Goal: Task Accomplishment & Management: Manage account settings

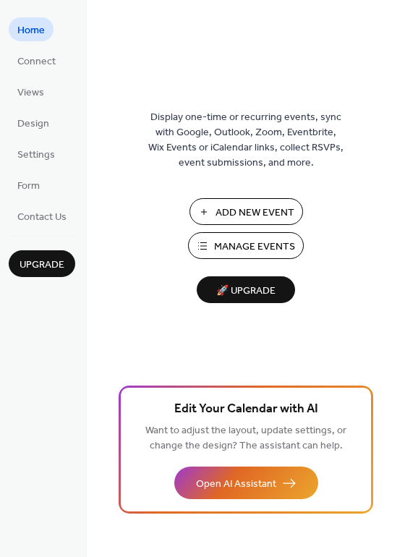
click at [256, 241] on span "Manage Events" at bounding box center [254, 247] width 81 height 15
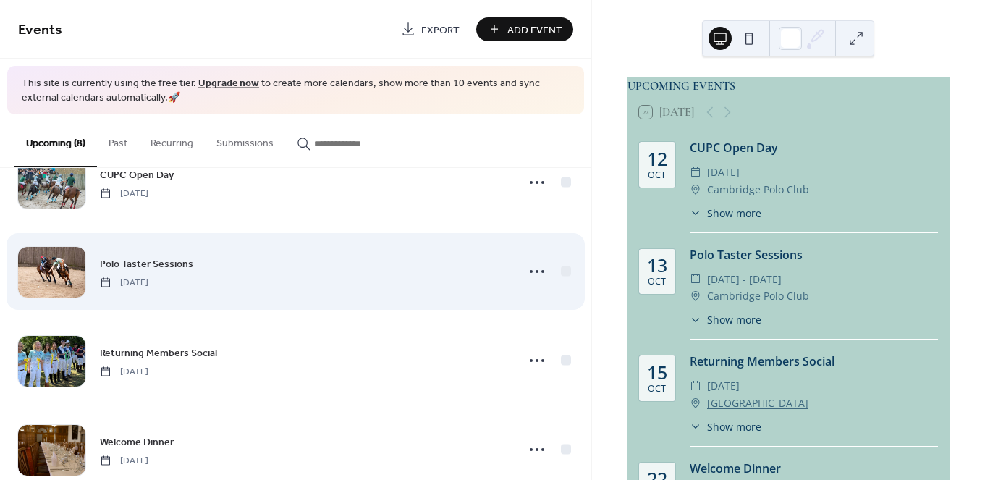
scroll to position [59, 0]
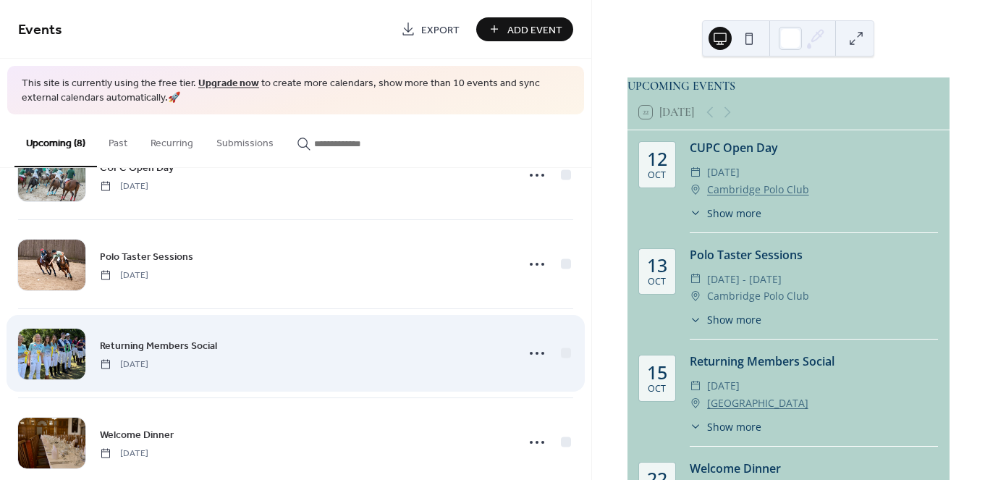
click at [334, 351] on div "Returning Members Social Wednesday, October 15, 2025" at bounding box center [304, 353] width 408 height 33
click at [190, 343] on span "Returning Members Social" at bounding box center [158, 345] width 117 height 15
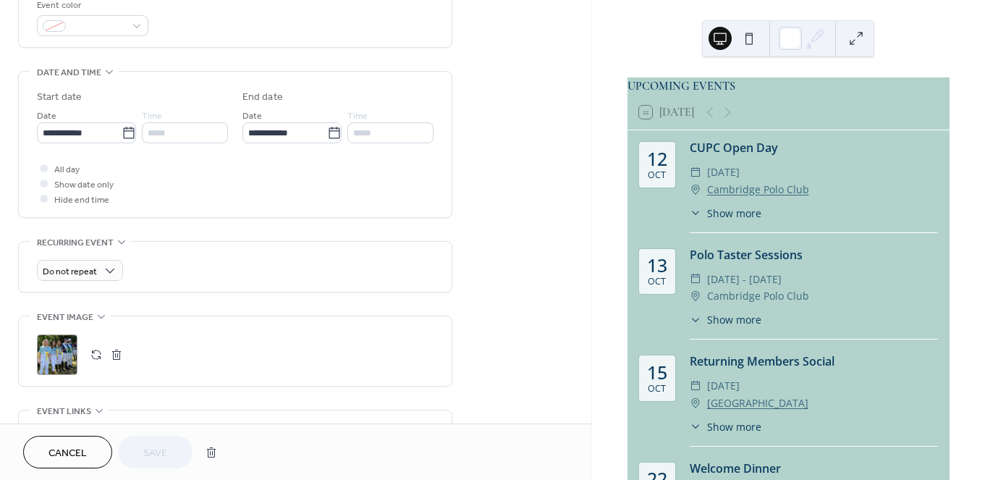
scroll to position [423, 0]
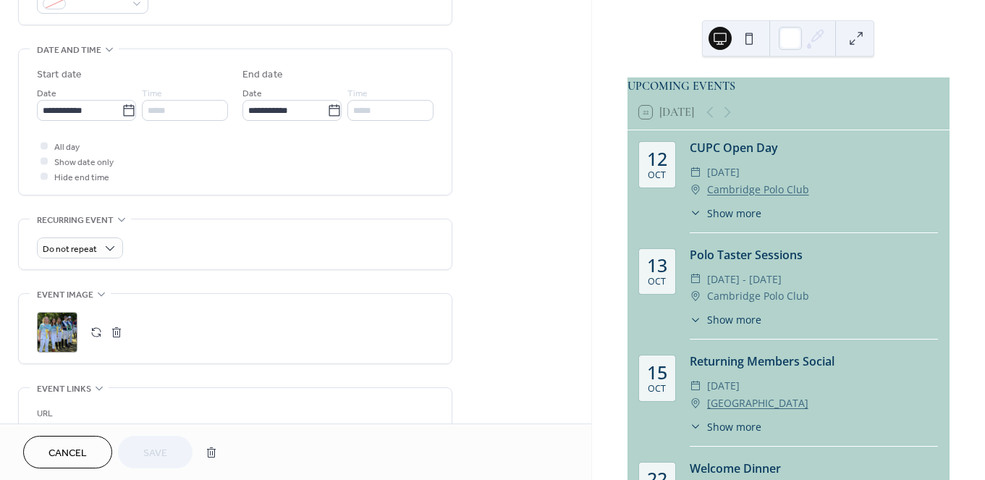
click at [54, 324] on div ";" at bounding box center [57, 332] width 41 height 41
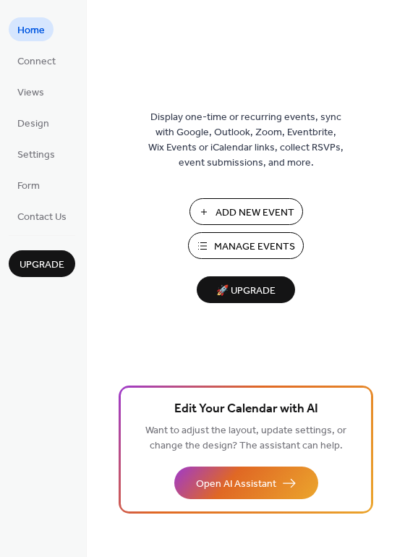
click at [233, 242] on span "Manage Events" at bounding box center [254, 247] width 81 height 15
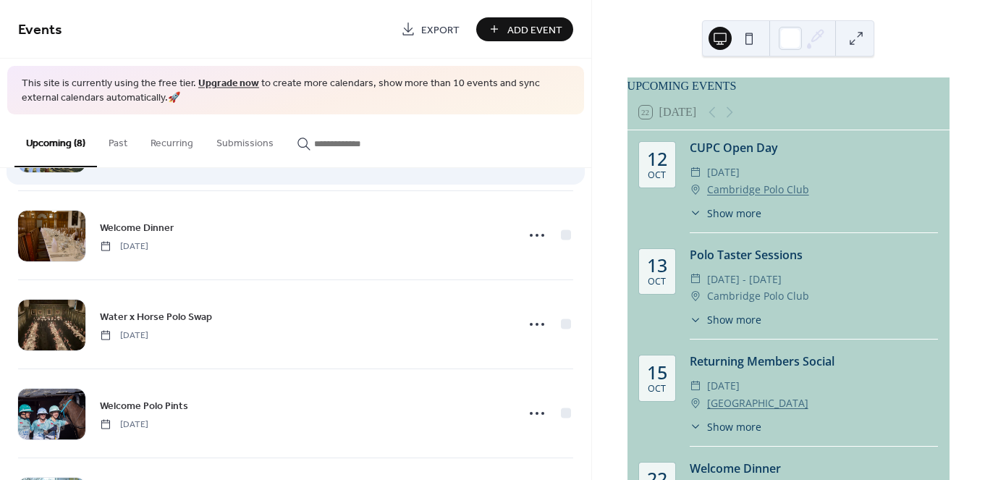
scroll to position [271, 0]
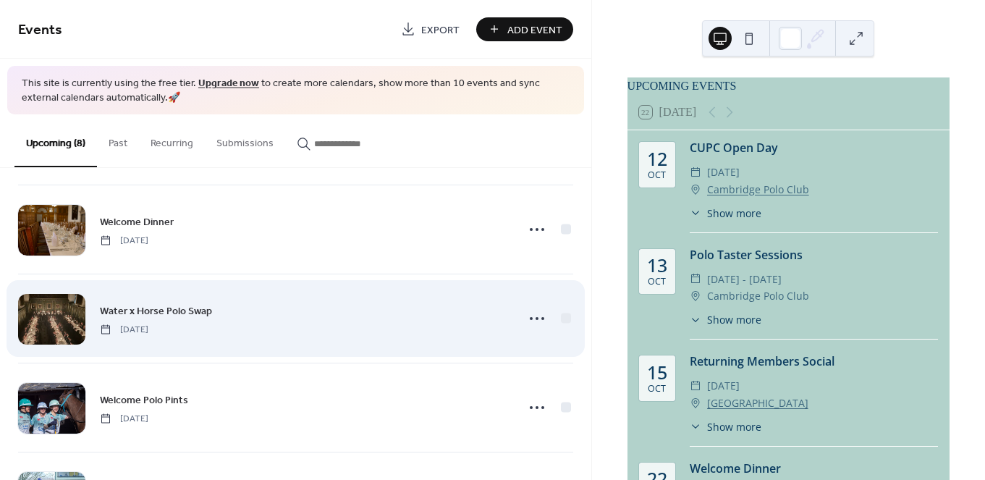
click at [66, 321] on div at bounding box center [51, 319] width 67 height 51
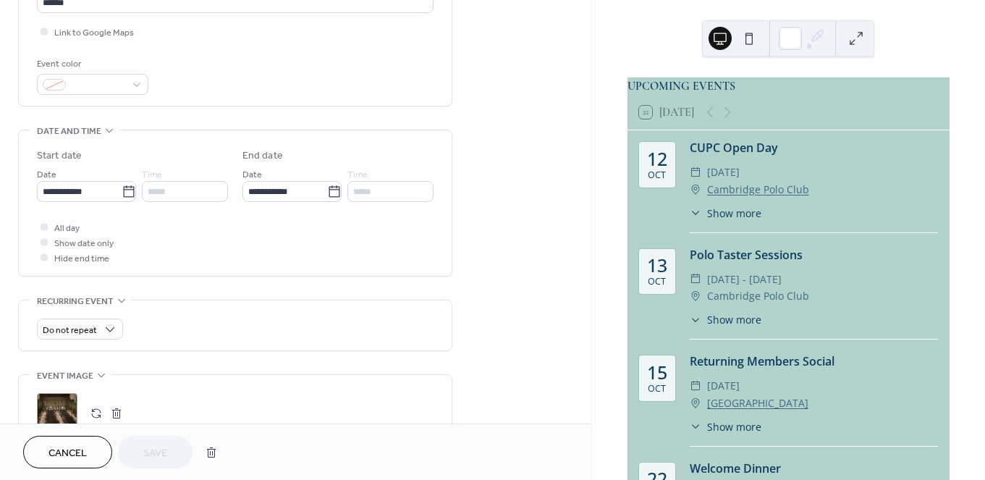
scroll to position [444, 0]
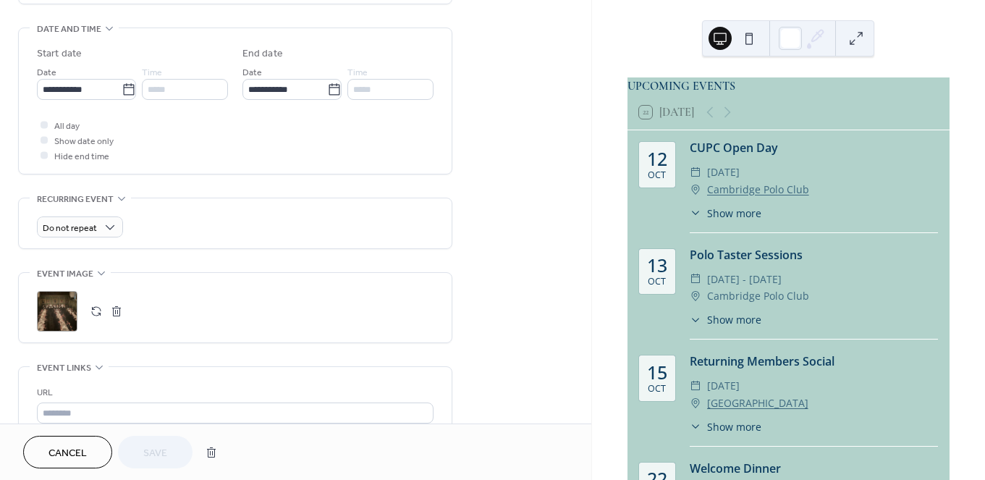
click at [65, 312] on div ";" at bounding box center [57, 311] width 41 height 41
click at [165, 451] on span "Save" at bounding box center [155, 453] width 24 height 15
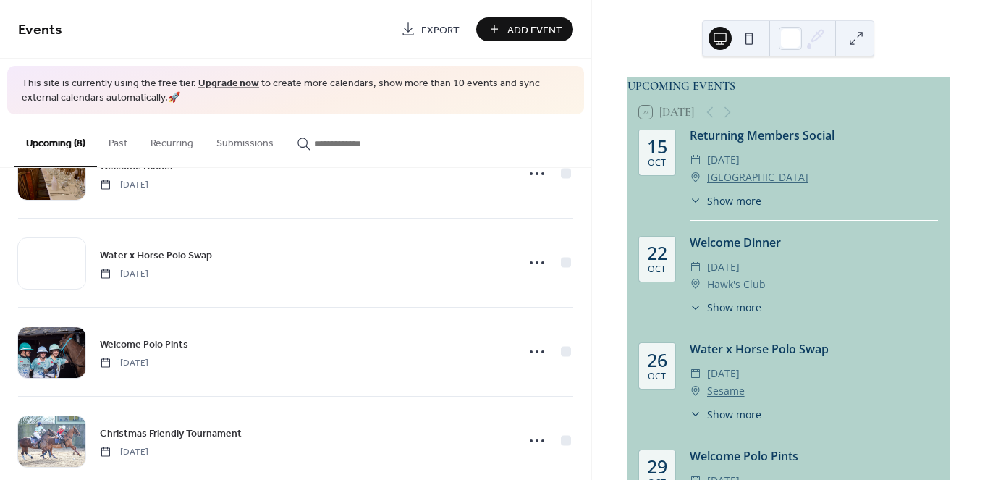
scroll to position [232, 0]
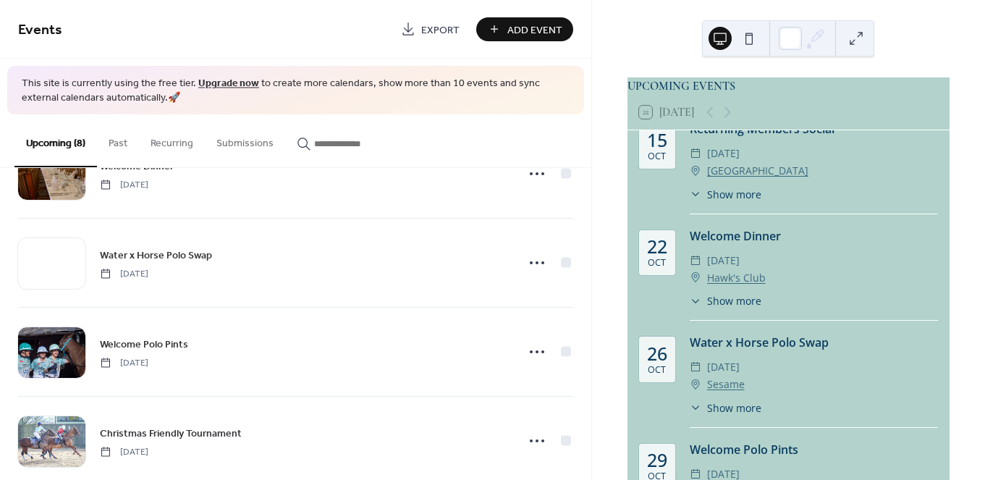
click at [738, 428] on div "Water x Horse Polo Swap ​ [DATE] ​ Sesame ​ Show more Merging forces with the m…" at bounding box center [814, 381] width 248 height 94
click at [731, 416] on span "Show more" at bounding box center [734, 407] width 54 height 15
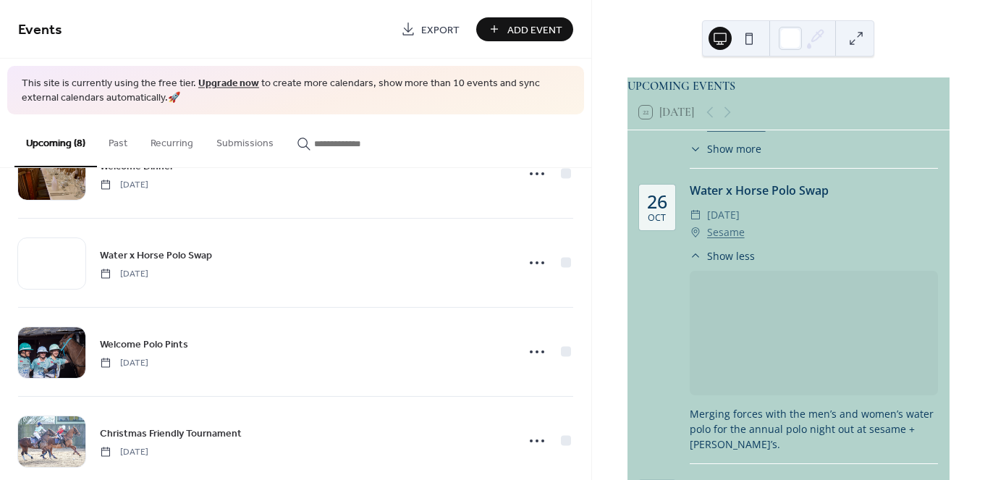
scroll to position [391, 0]
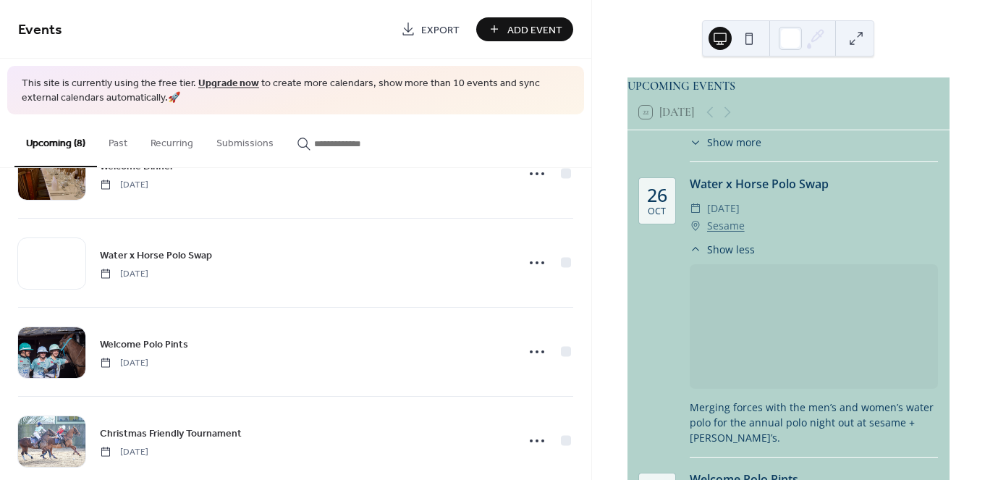
click at [722, 266] on div "Merging forces with the men’s and women’s water polo for the annual polo night …" at bounding box center [814, 351] width 248 height 188
click at [723, 257] on span "Show less" at bounding box center [731, 249] width 48 height 15
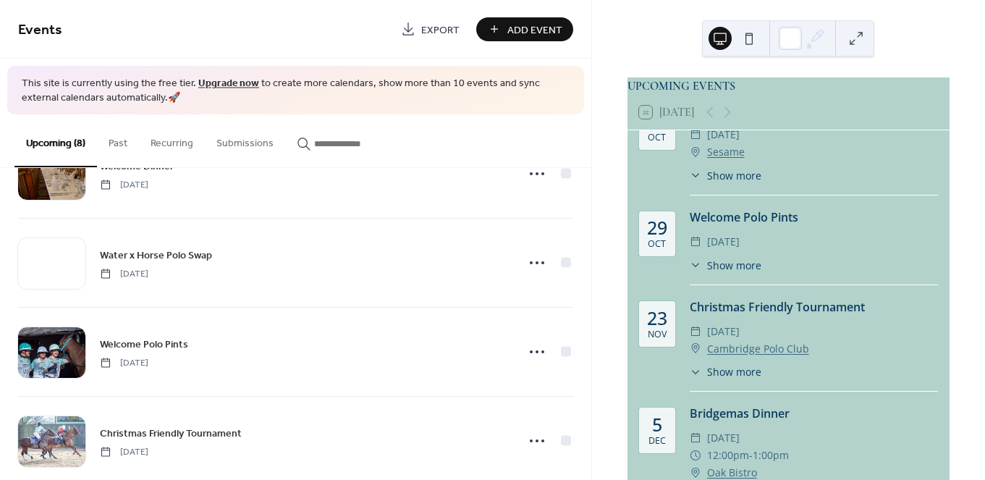
scroll to position [476, 0]
click at [731, 374] on span "Show more" at bounding box center [734, 369] width 54 height 15
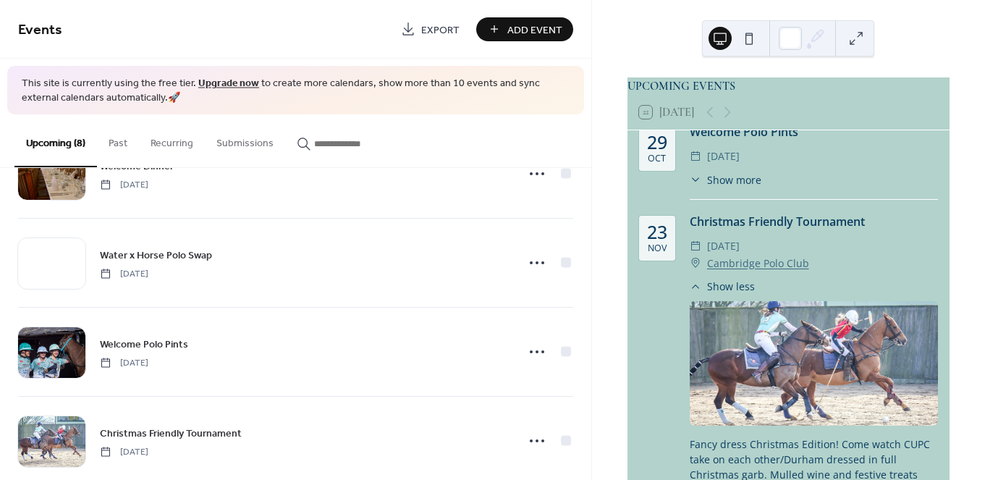
click at [731, 294] on span "Show less" at bounding box center [731, 286] width 48 height 15
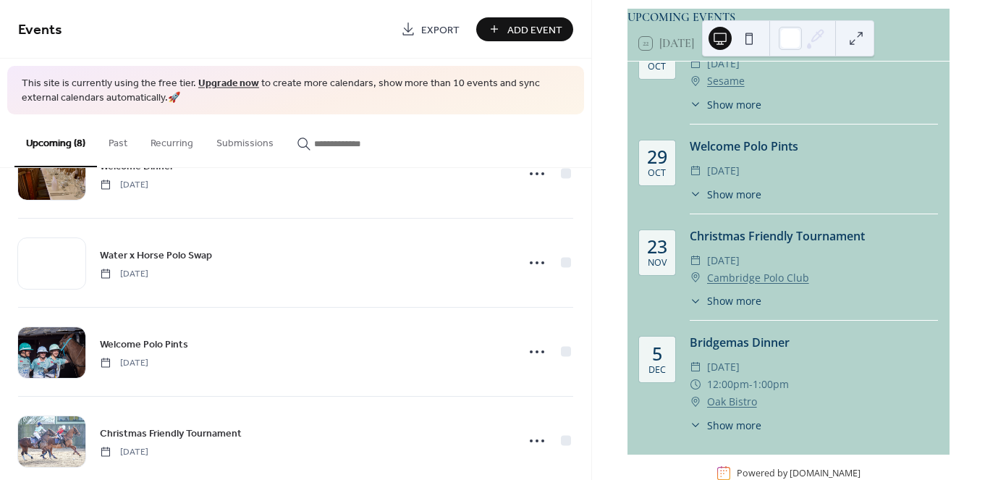
scroll to position [100, 0]
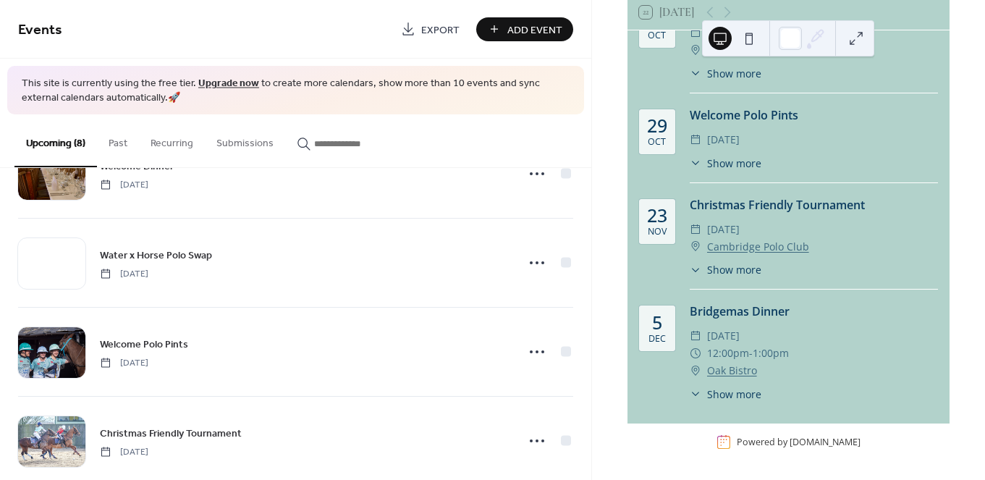
click at [738, 397] on span "Show more" at bounding box center [734, 394] width 54 height 15
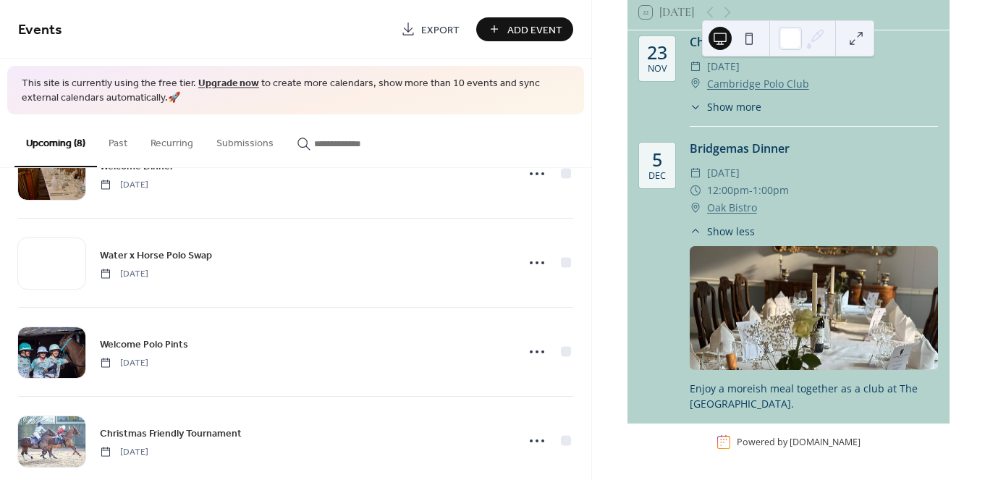
click at [716, 236] on span "Show less" at bounding box center [731, 231] width 48 height 15
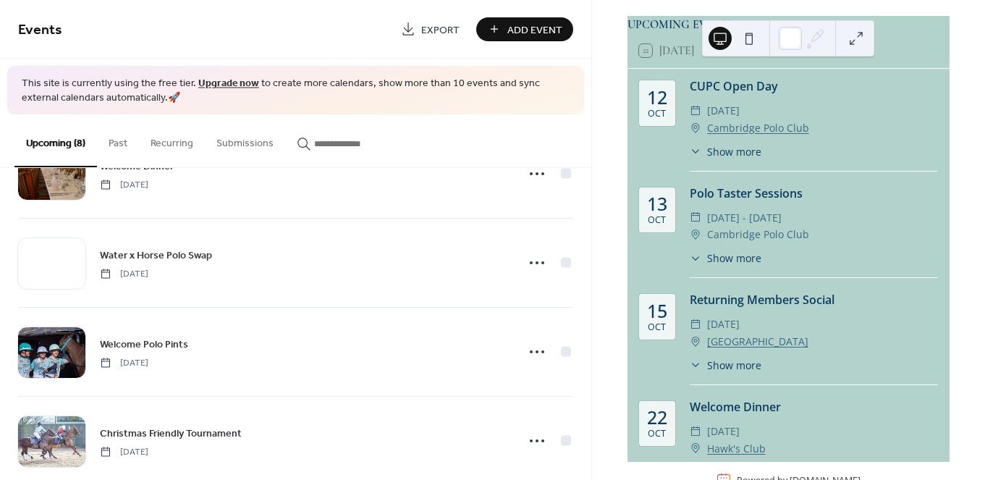
scroll to position [0, 0]
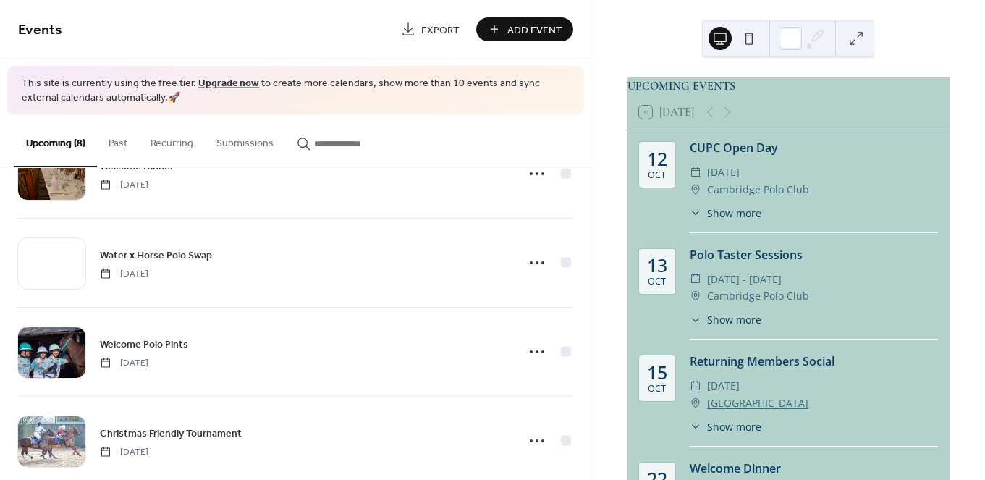
click at [555, 23] on span "Add Event" at bounding box center [535, 29] width 55 height 15
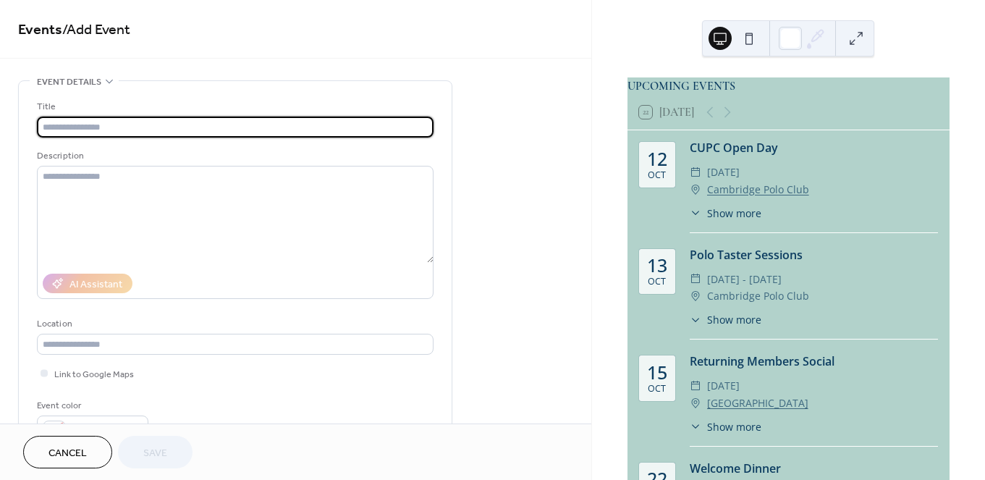
paste input "**********"
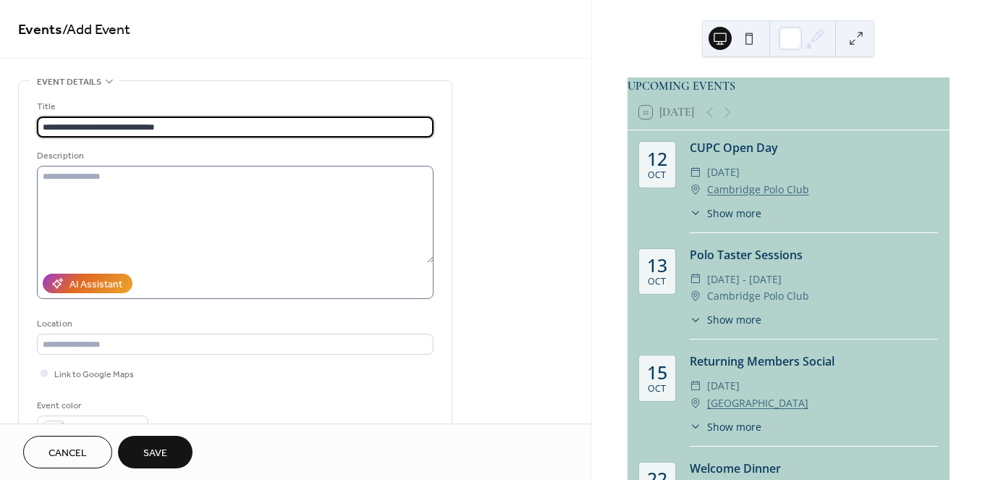
type input "**********"
click at [343, 197] on textarea at bounding box center [235, 214] width 397 height 97
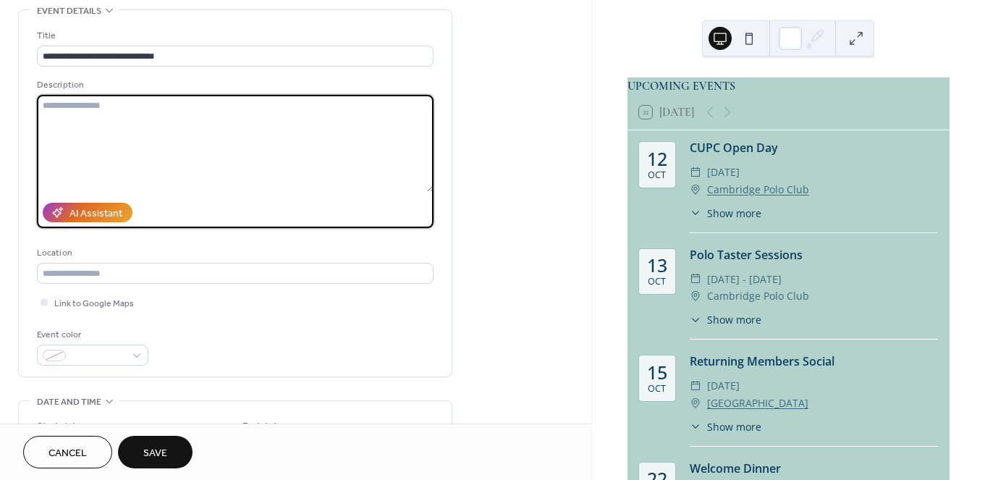
scroll to position [74, 0]
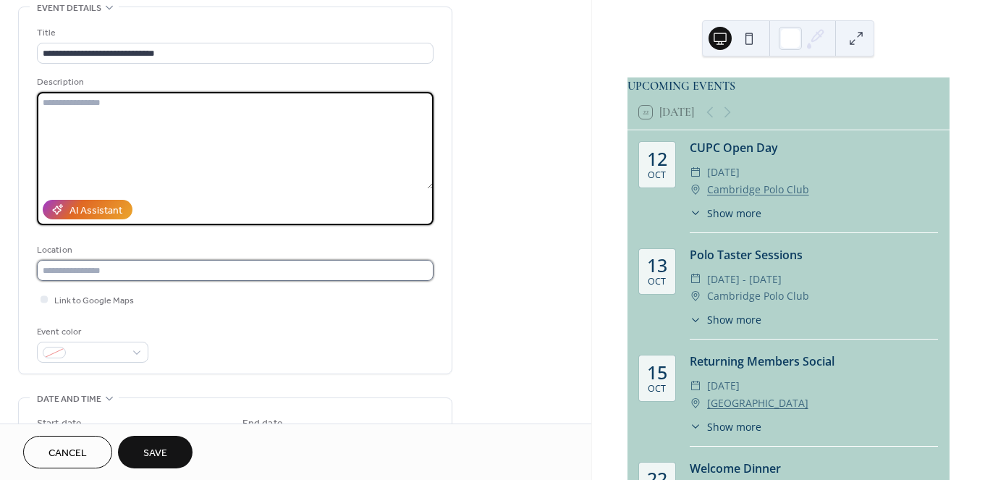
click at [291, 266] on input "text" at bounding box center [235, 270] width 397 height 21
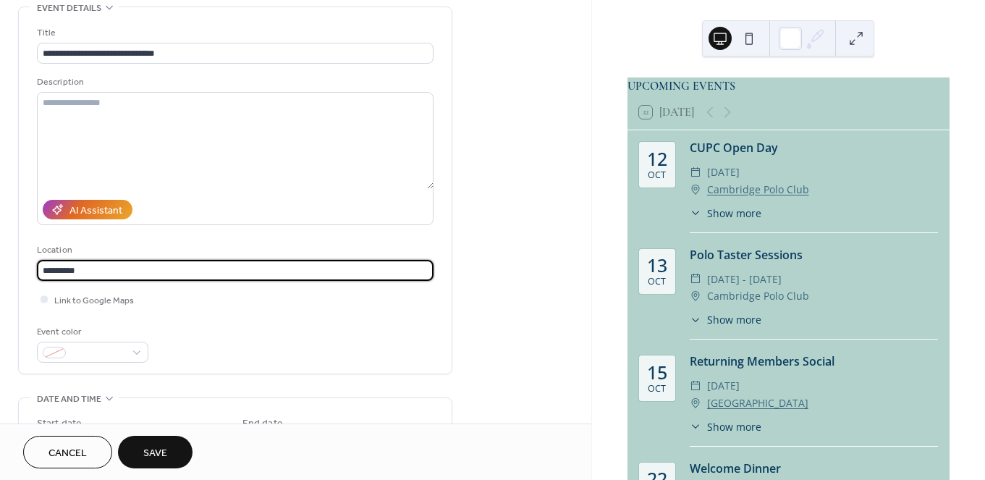
type input "*********"
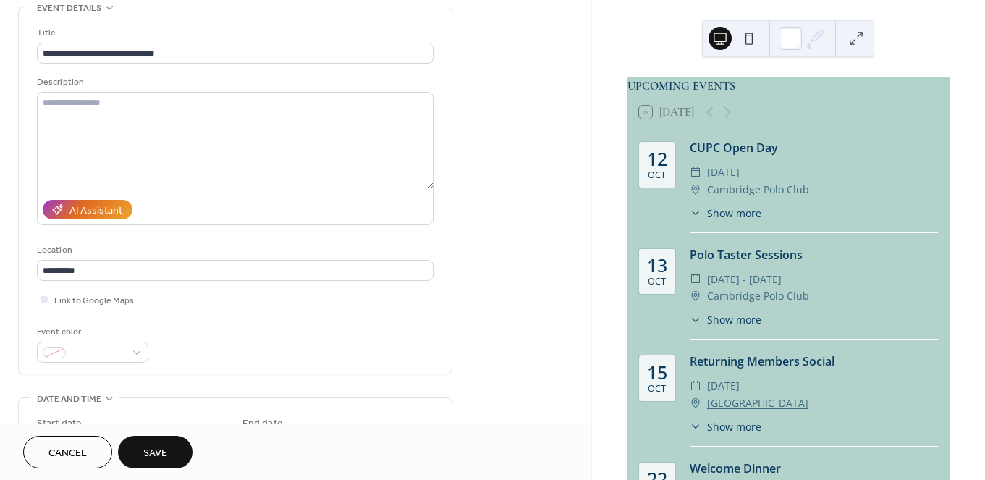
click at [269, 334] on div "Event color" at bounding box center [235, 343] width 397 height 38
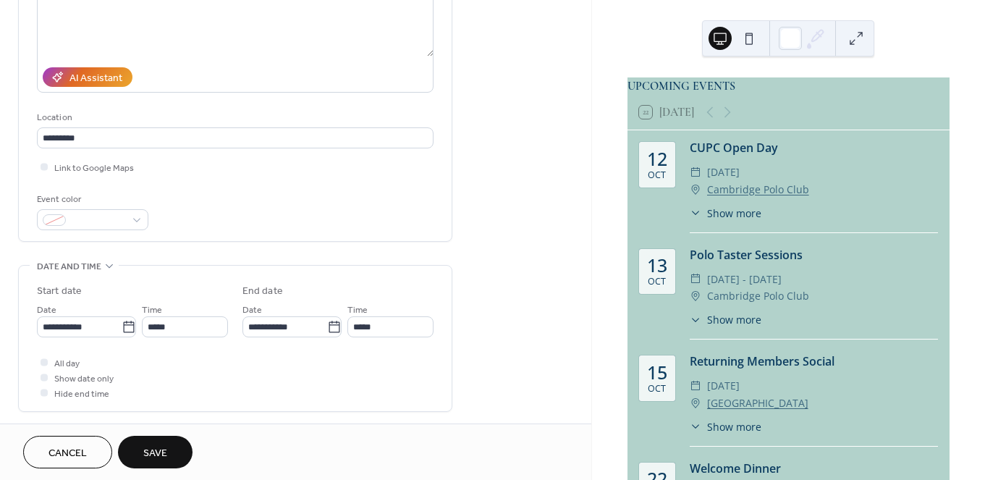
scroll to position [209, 0]
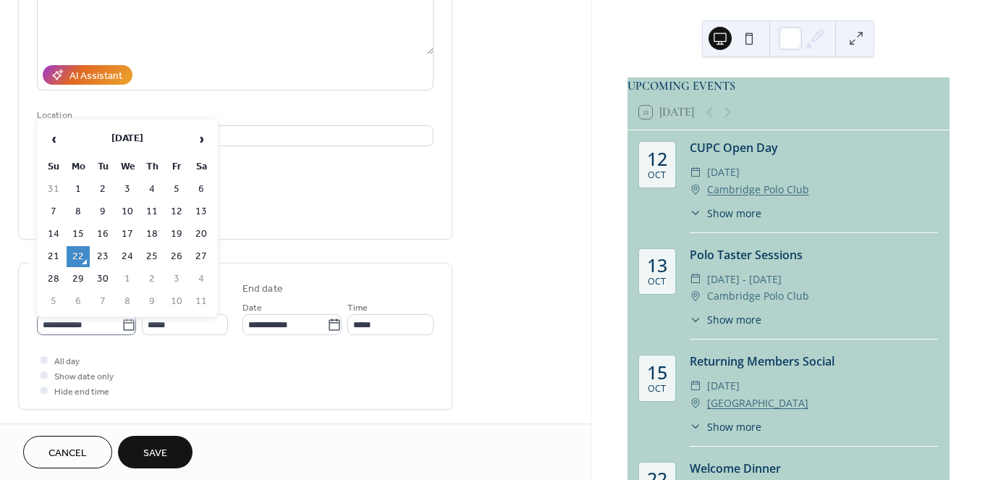
click at [126, 323] on icon at bounding box center [129, 325] width 14 height 14
click at [122, 323] on input "**********" at bounding box center [79, 324] width 85 height 21
click at [144, 353] on div "All day Show date only Hide end time" at bounding box center [235, 376] width 397 height 46
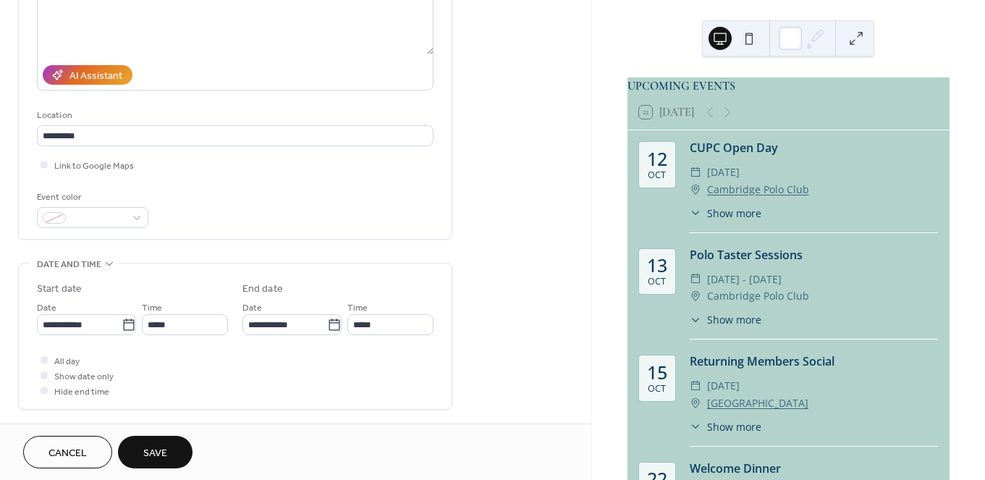
scroll to position [288, 0]
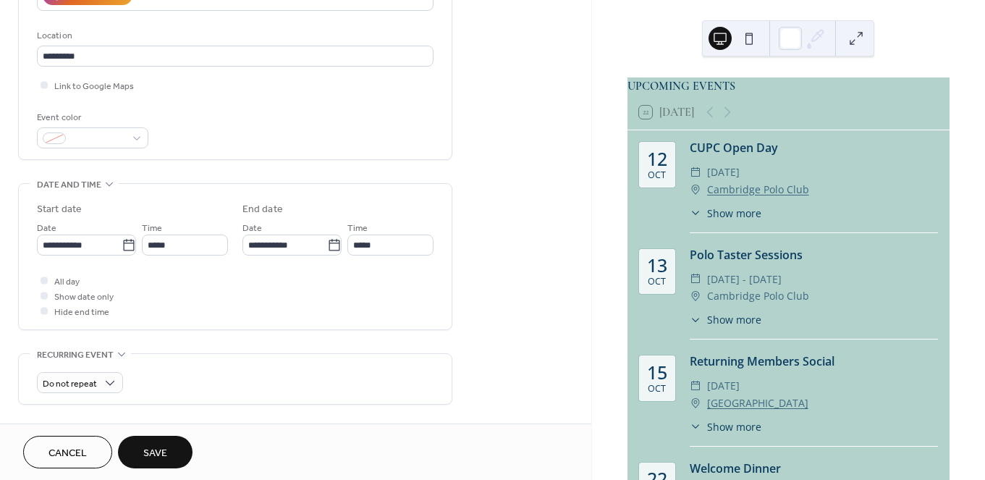
click at [85, 455] on span "Cancel" at bounding box center [68, 453] width 38 height 15
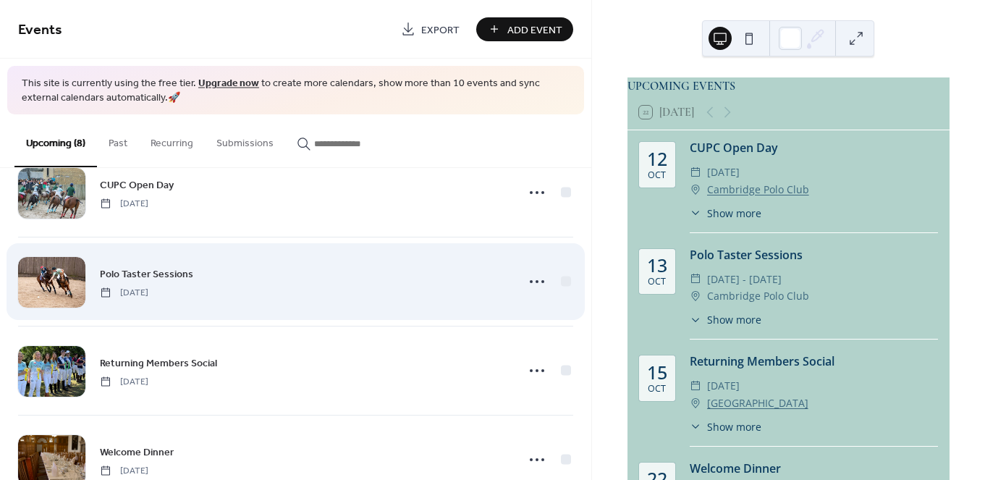
scroll to position [49, 0]
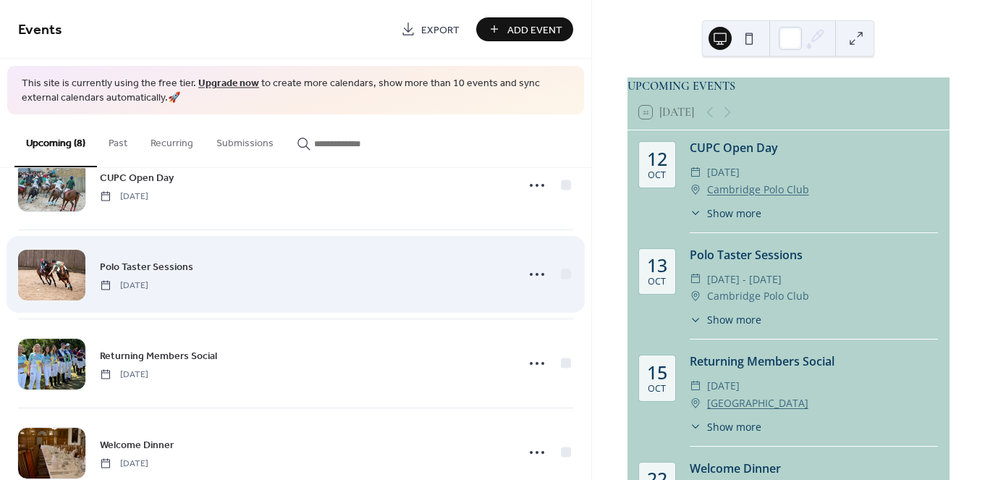
click at [76, 271] on div at bounding box center [51, 275] width 67 height 51
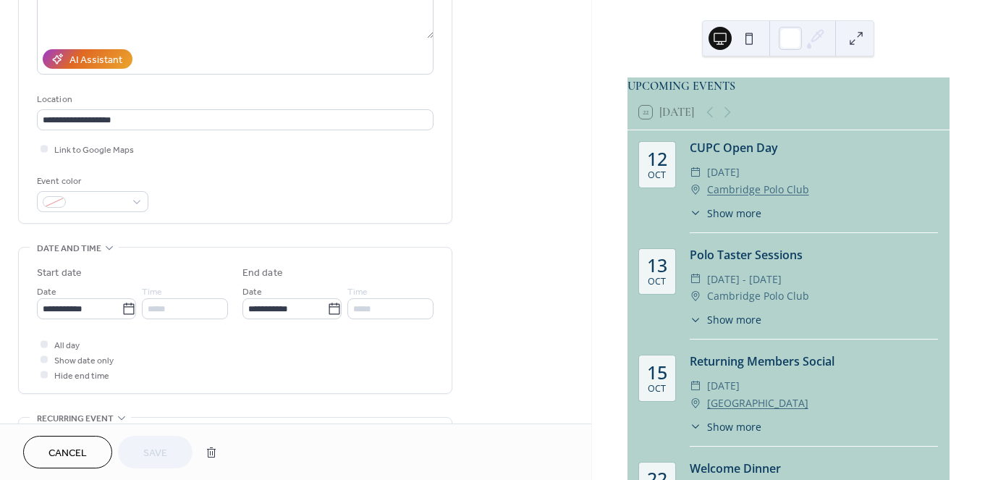
scroll to position [373, 0]
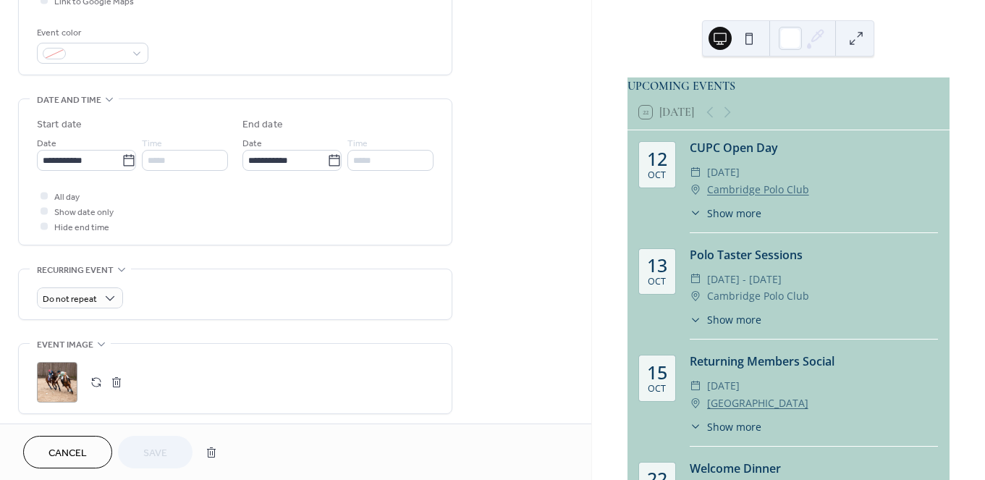
click at [52, 372] on div ";" at bounding box center [57, 382] width 41 height 41
click at [72, 379] on div ";" at bounding box center [57, 382] width 41 height 41
click at [176, 441] on button "Save" at bounding box center [155, 452] width 75 height 33
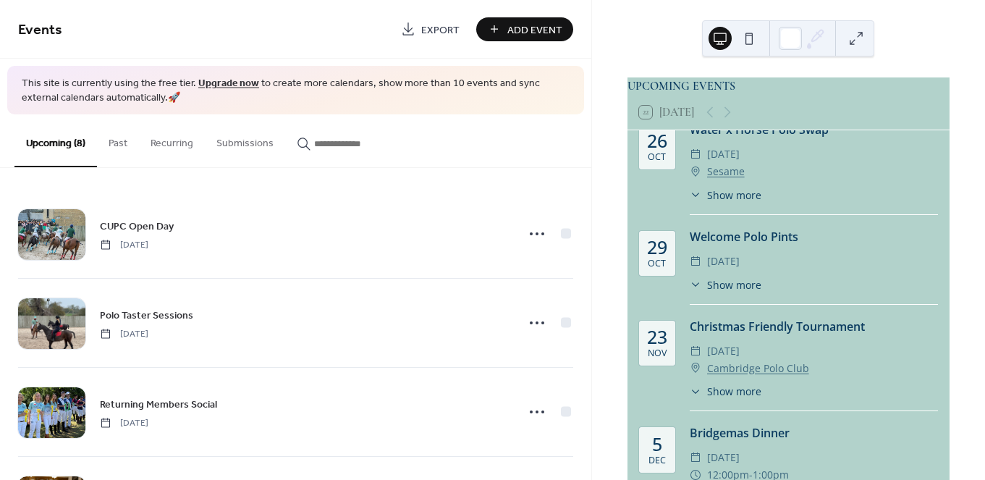
scroll to position [476, 0]
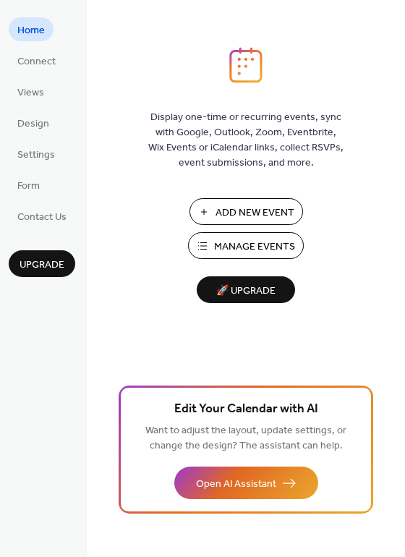
click at [258, 245] on span "Manage Events" at bounding box center [254, 247] width 81 height 15
